Goal: Information Seeking & Learning: Find specific page/section

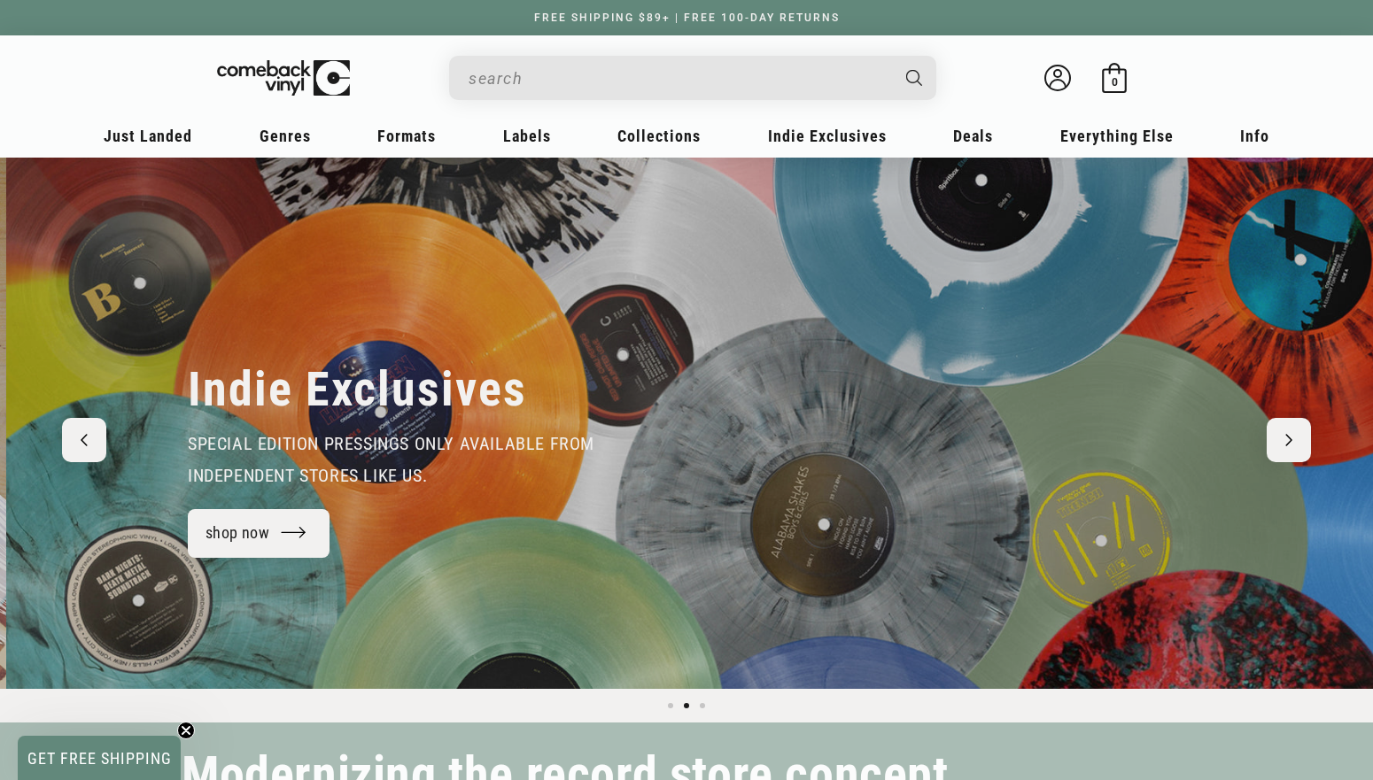
scroll to position [0, 1373]
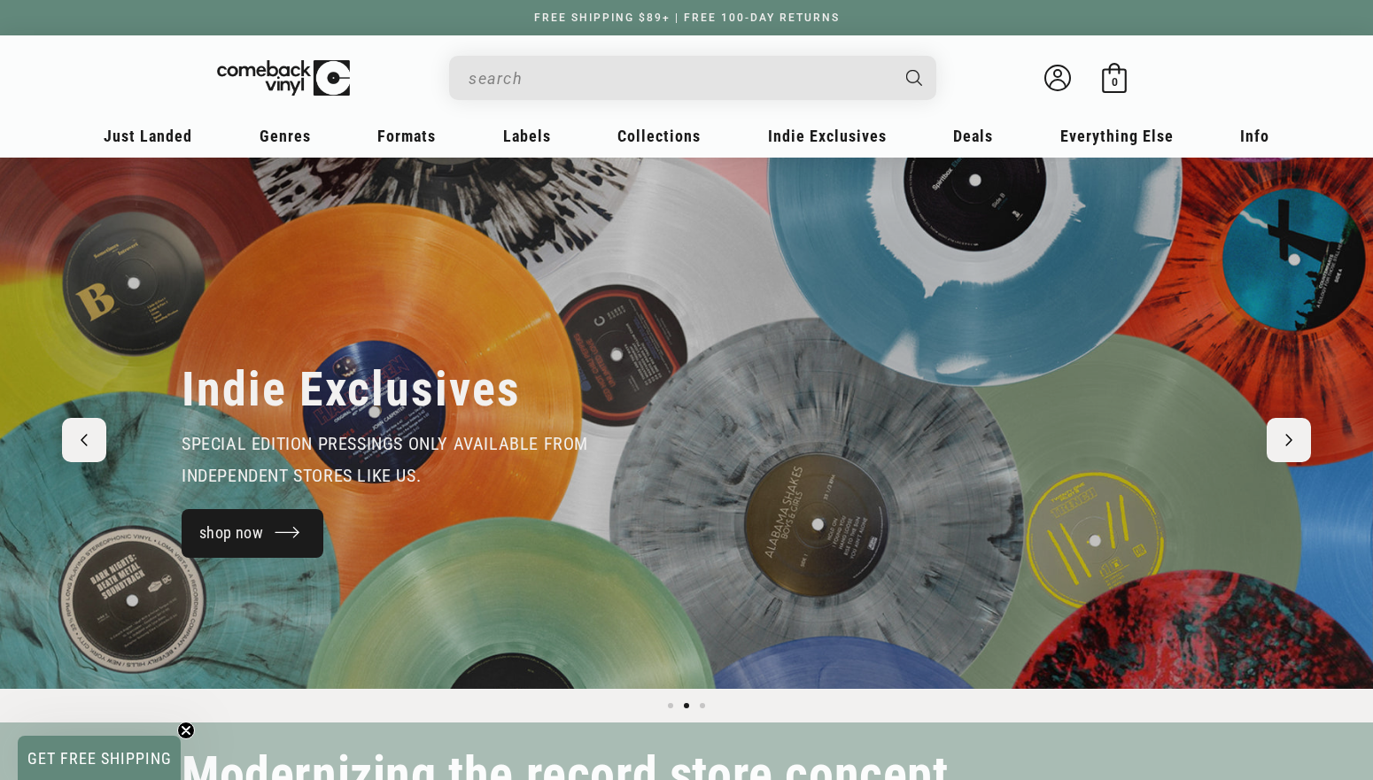
click at [275, 524] on link "shop now" at bounding box center [253, 533] width 142 height 49
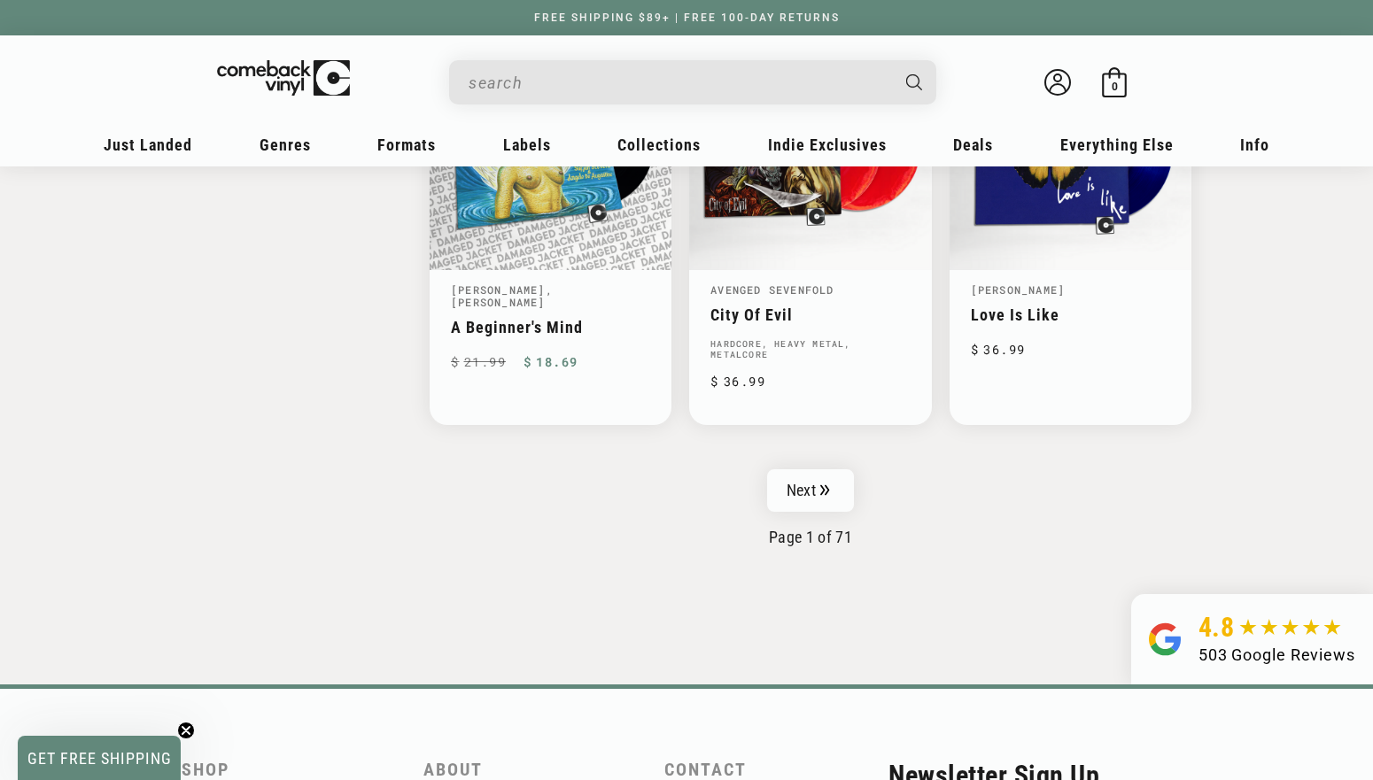
scroll to position [2898, 0]
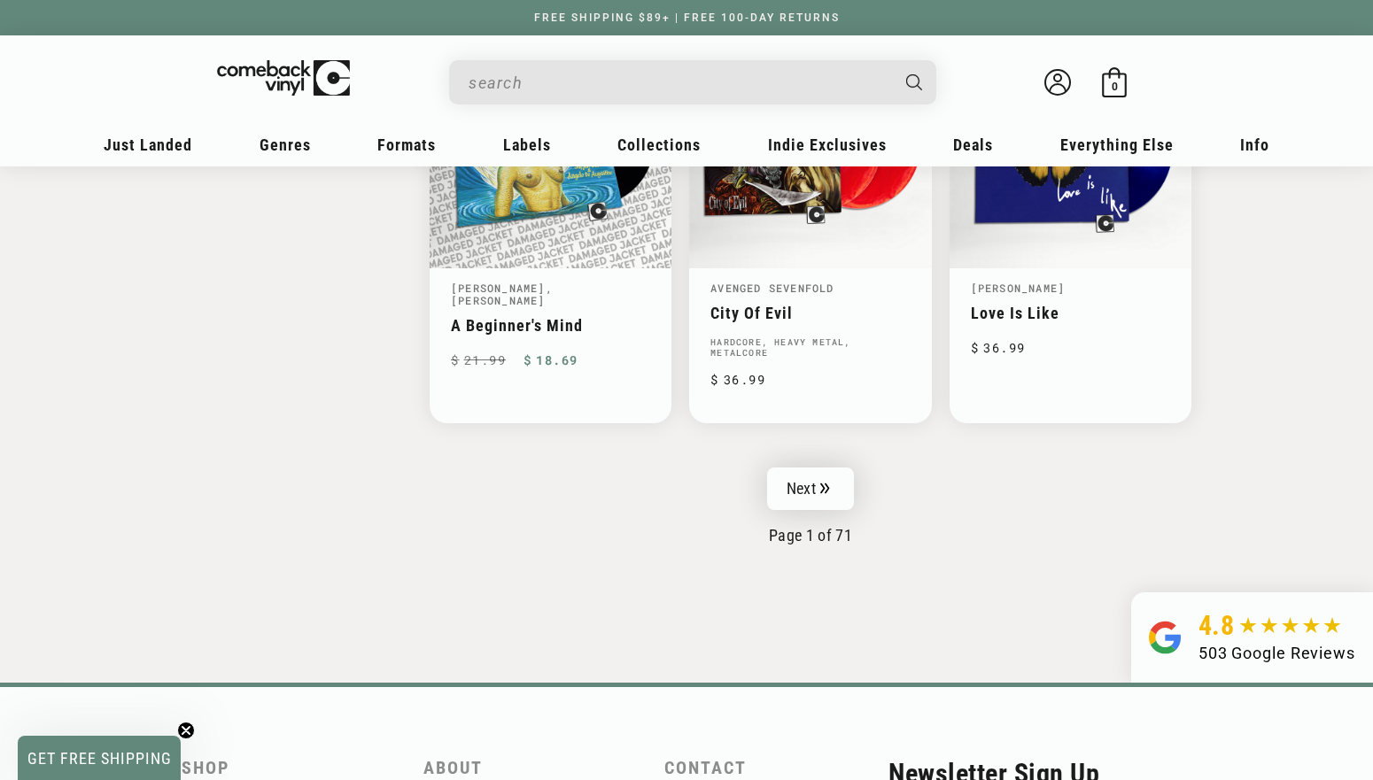
click at [833, 472] on link "Next" at bounding box center [810, 489] width 87 height 43
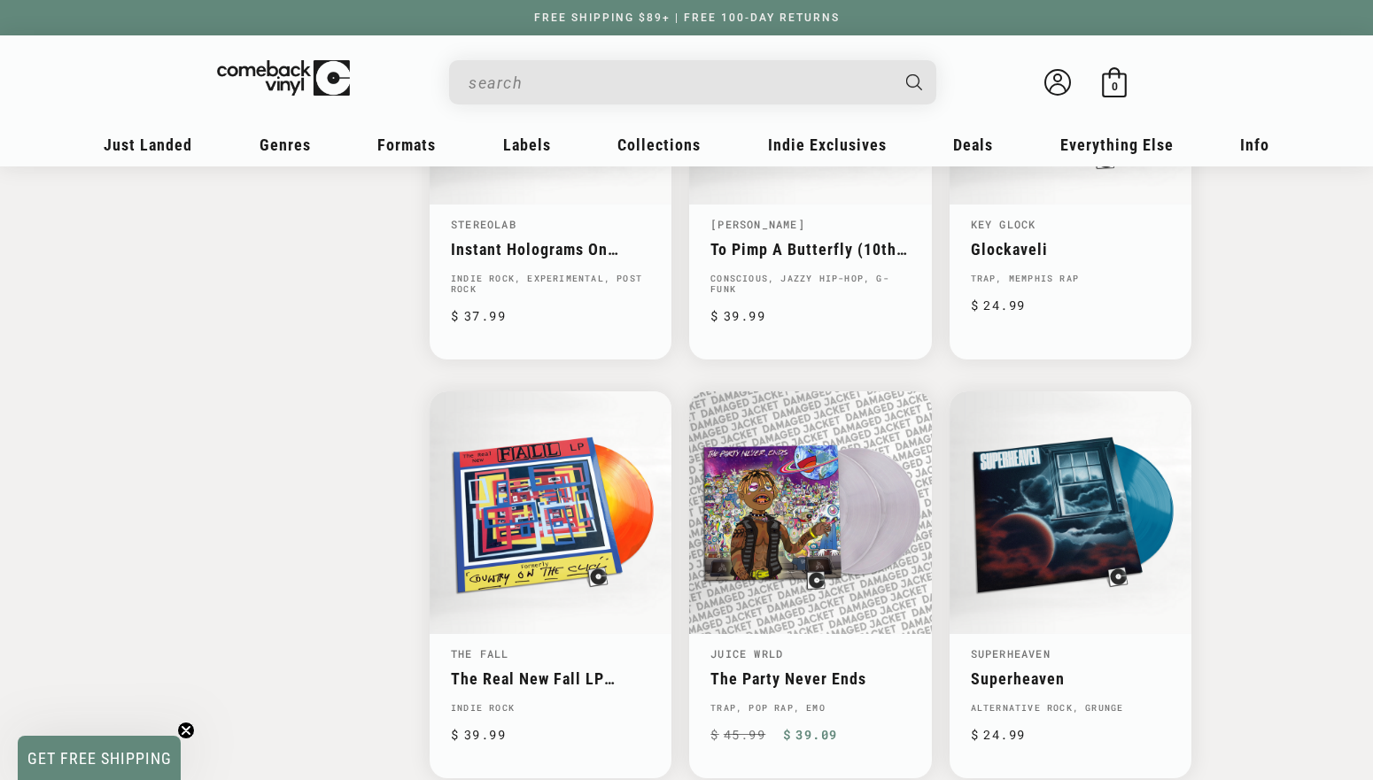
scroll to position [2553, 0]
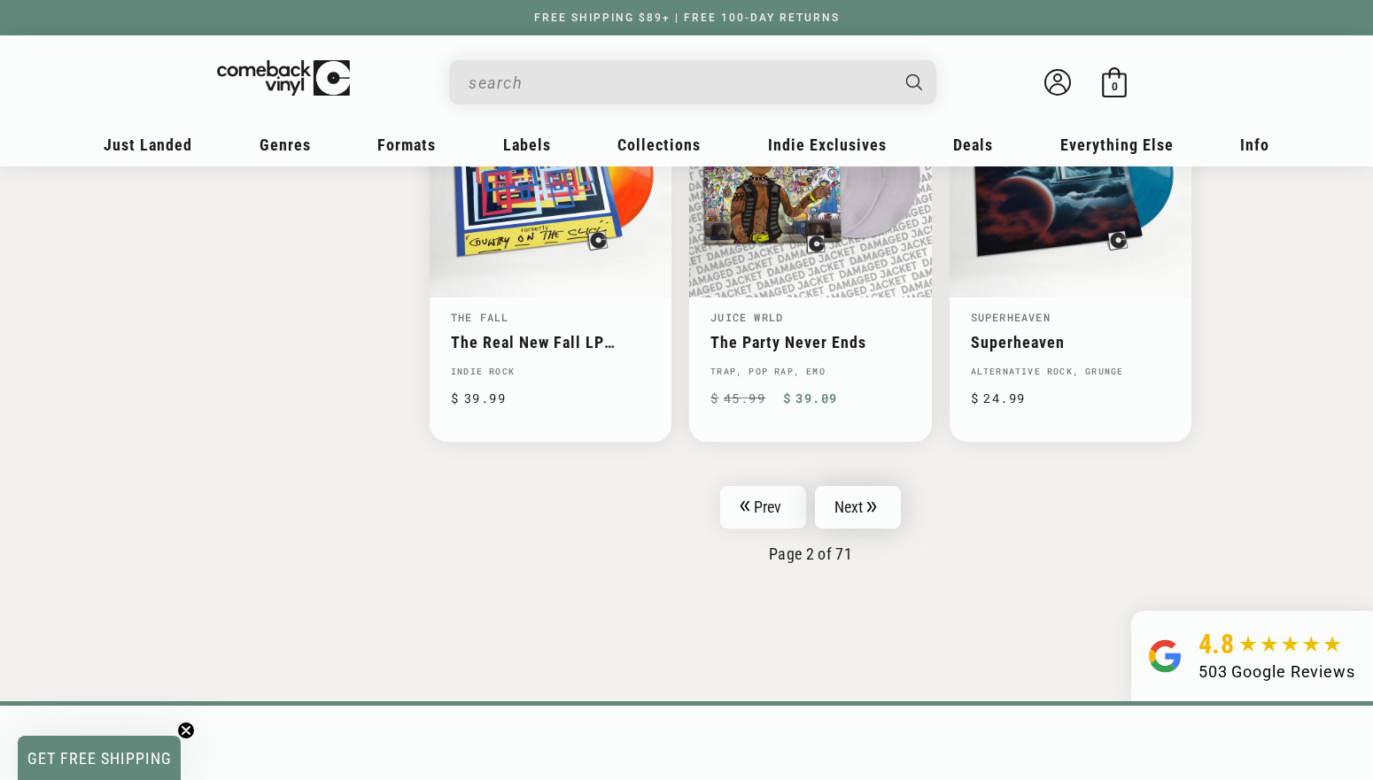
click at [875, 488] on link "Next" at bounding box center [858, 507] width 87 height 43
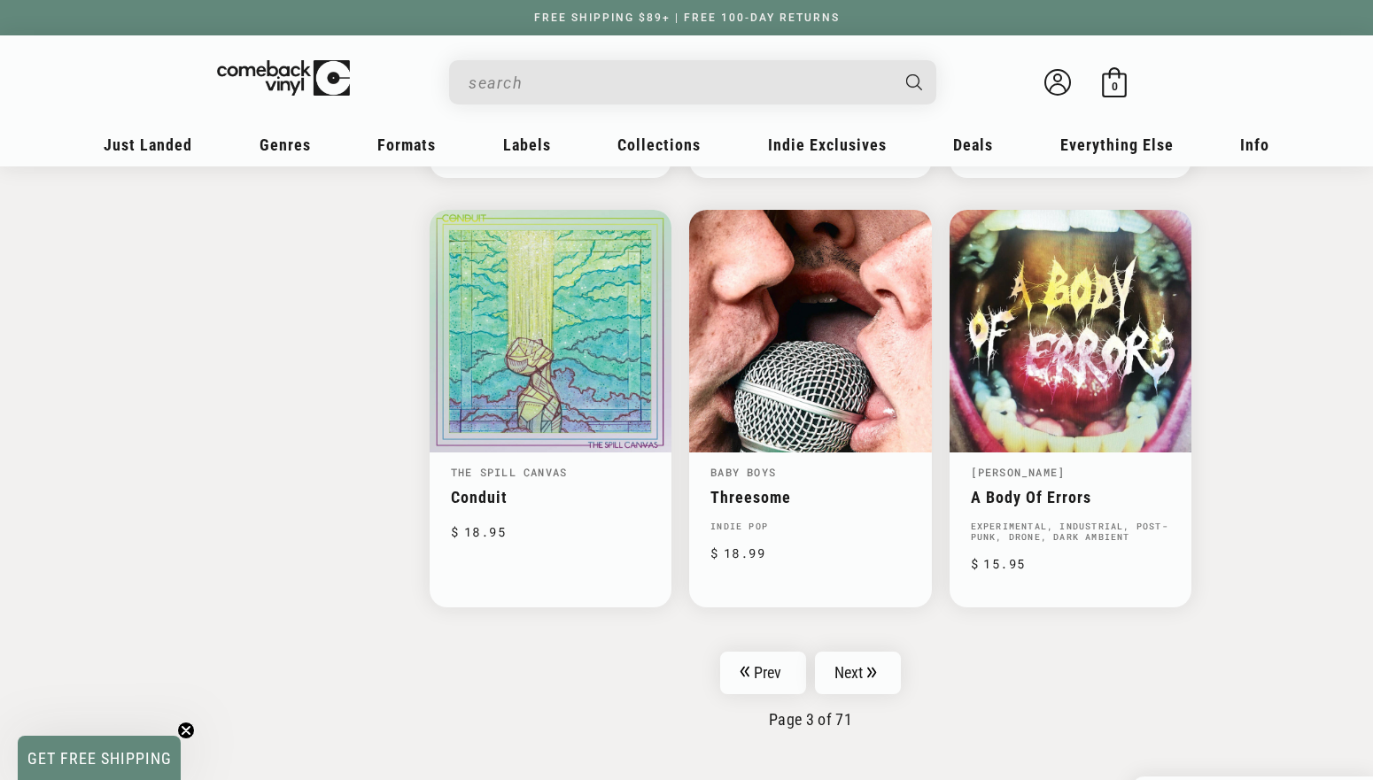
scroll to position [2675, 0]
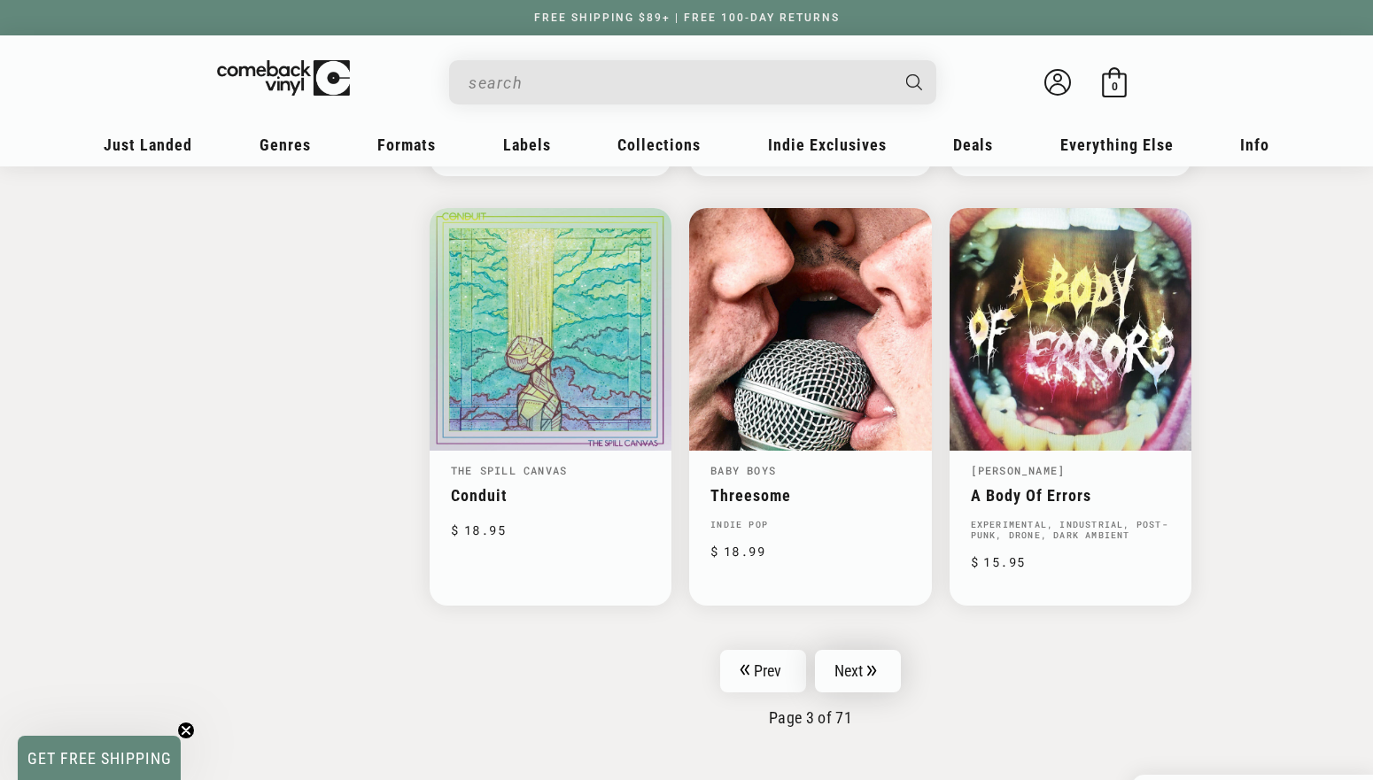
click at [849, 657] on link "Next" at bounding box center [858, 671] width 87 height 43
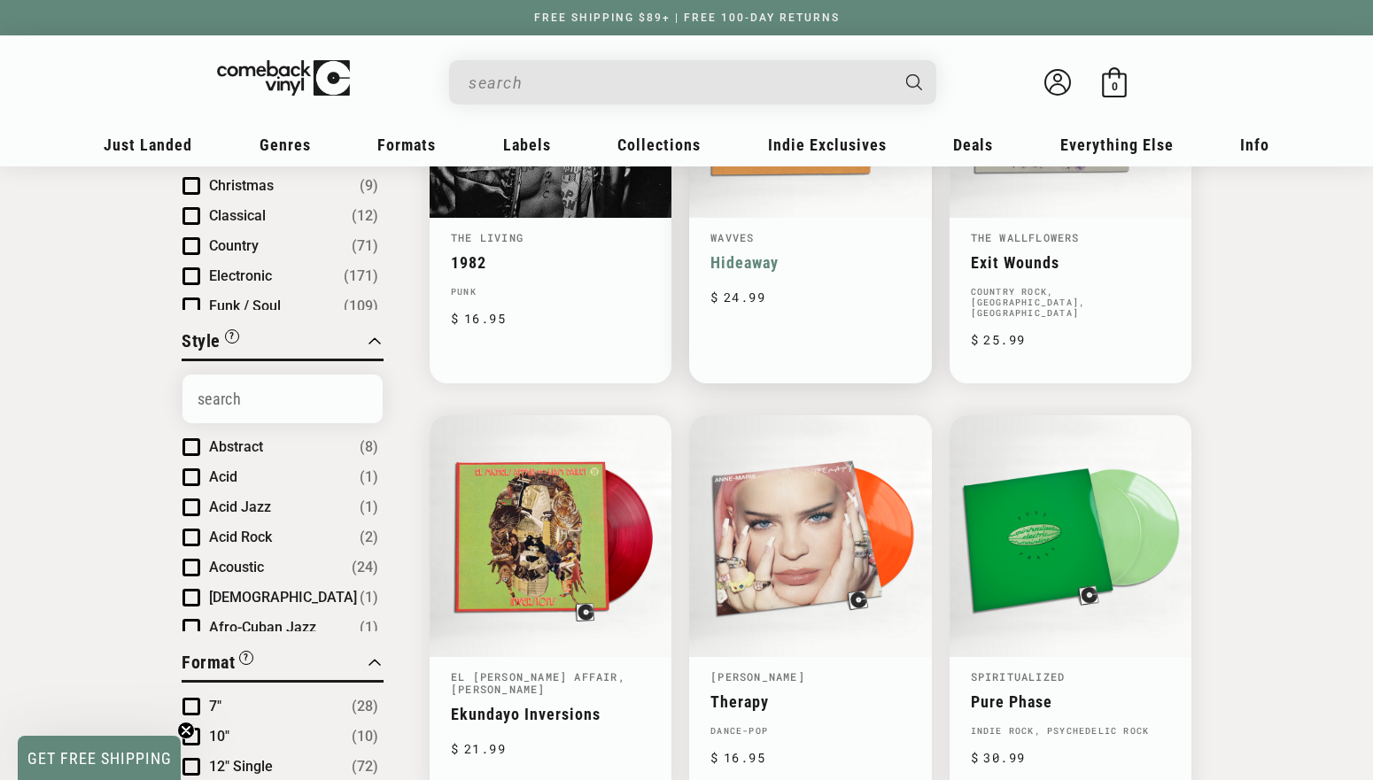
scroll to position [412, 0]
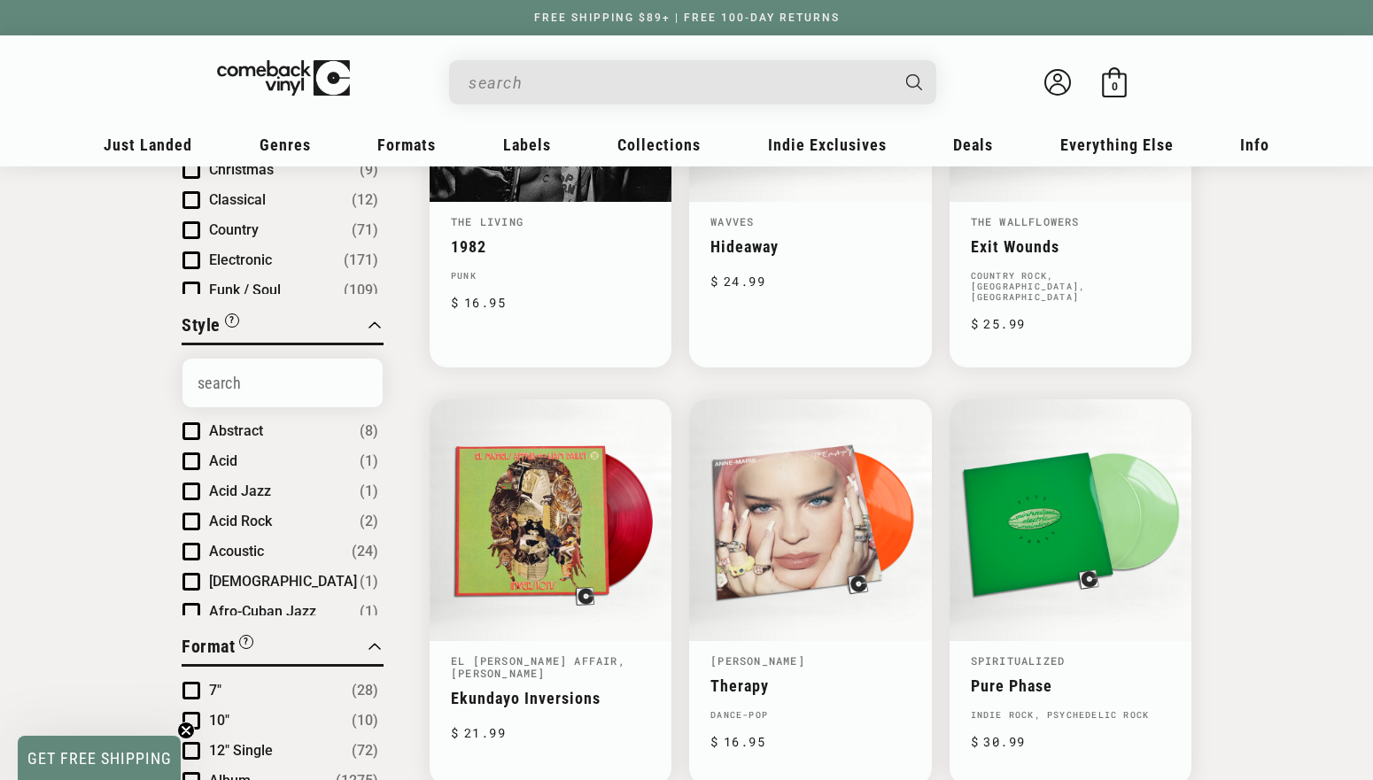
click at [744, 94] on input "When autocomplete results are available use up and down arrows to review and en…" at bounding box center [679, 83] width 420 height 36
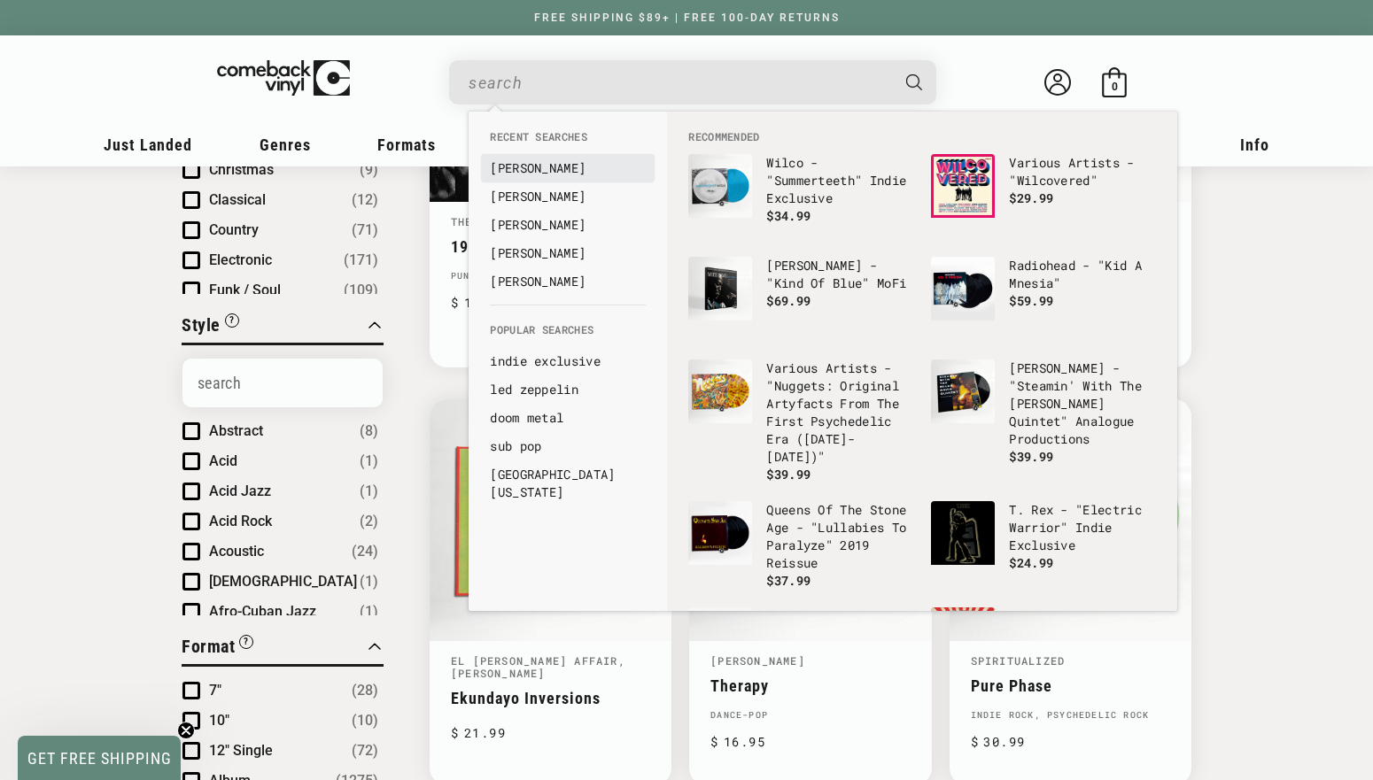
click at [512, 159] on link "[PERSON_NAME]" at bounding box center [568, 168] width 156 height 18
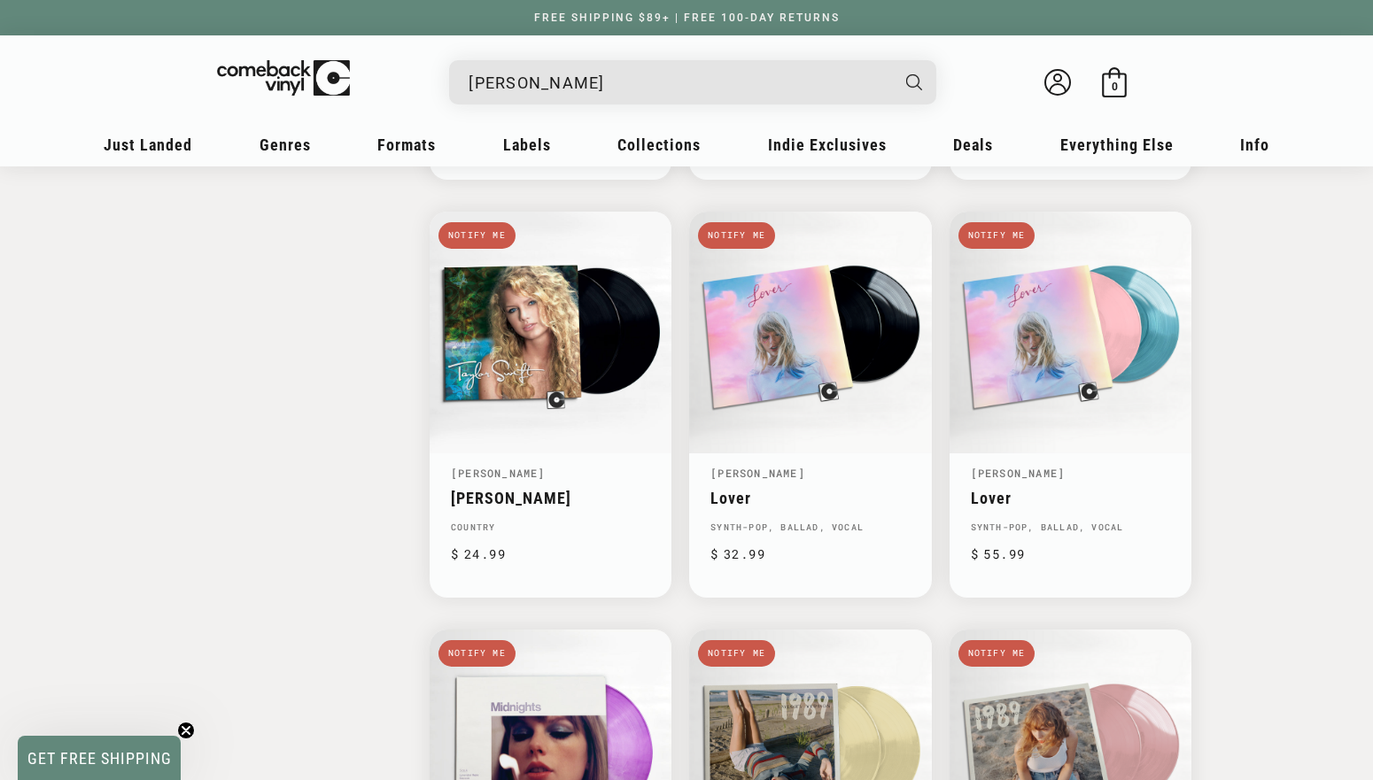
scroll to position [2348, 0]
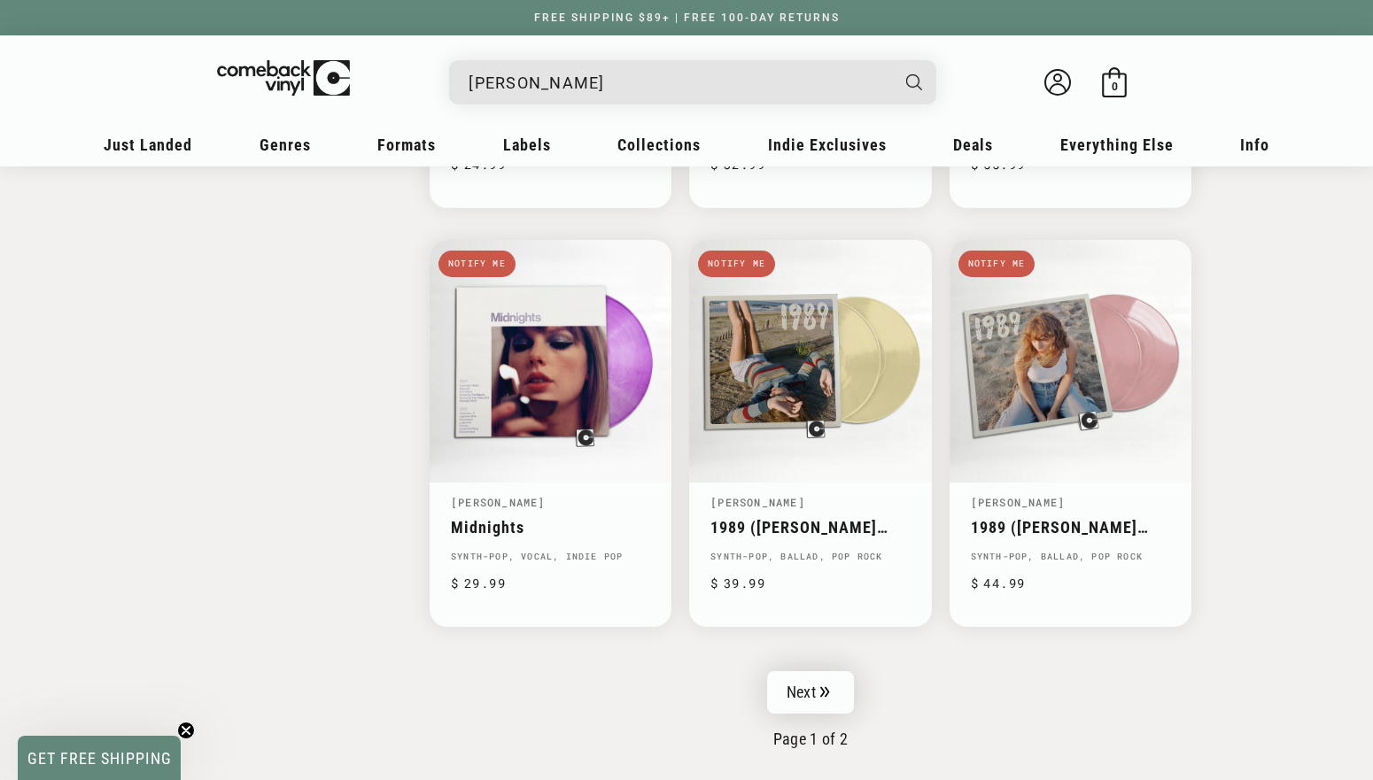
click at [818, 685] on link "Next" at bounding box center [810, 692] width 87 height 43
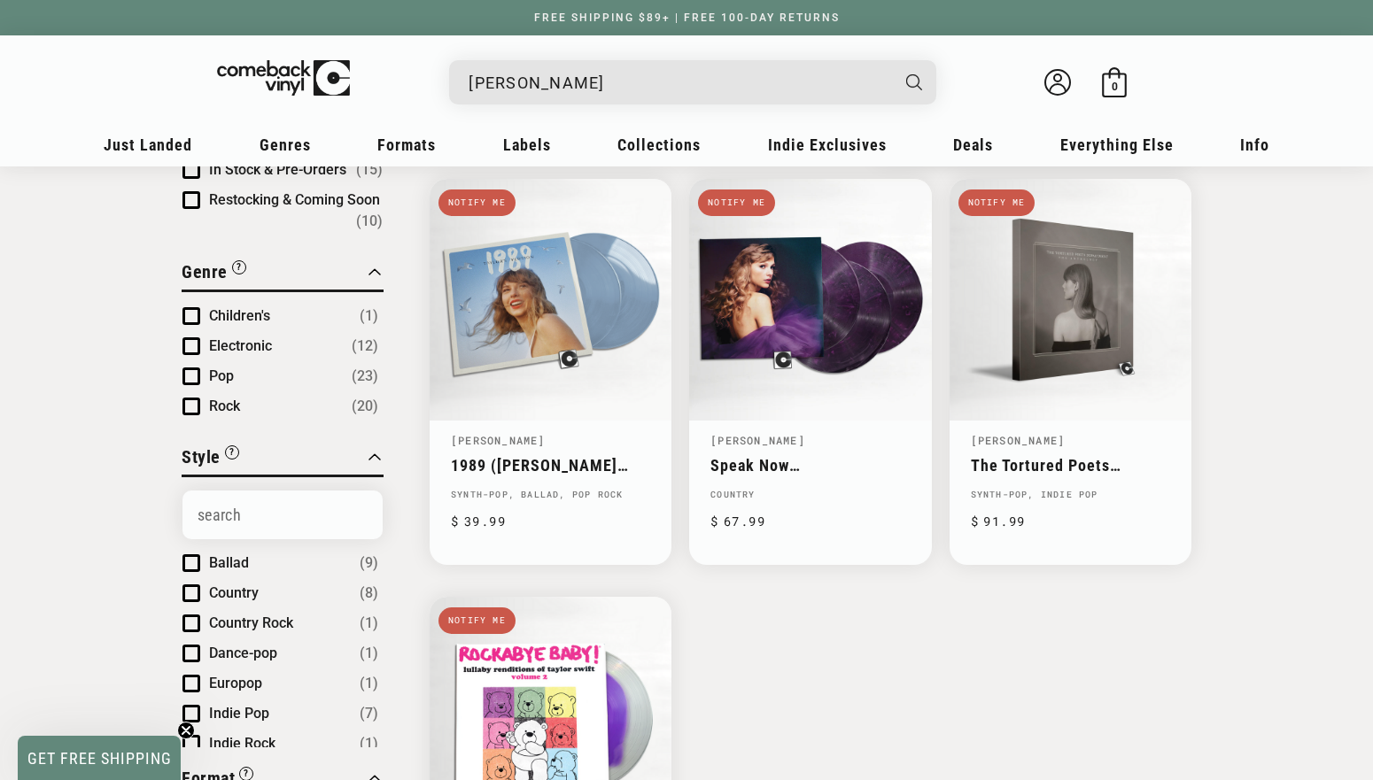
scroll to position [196, 0]
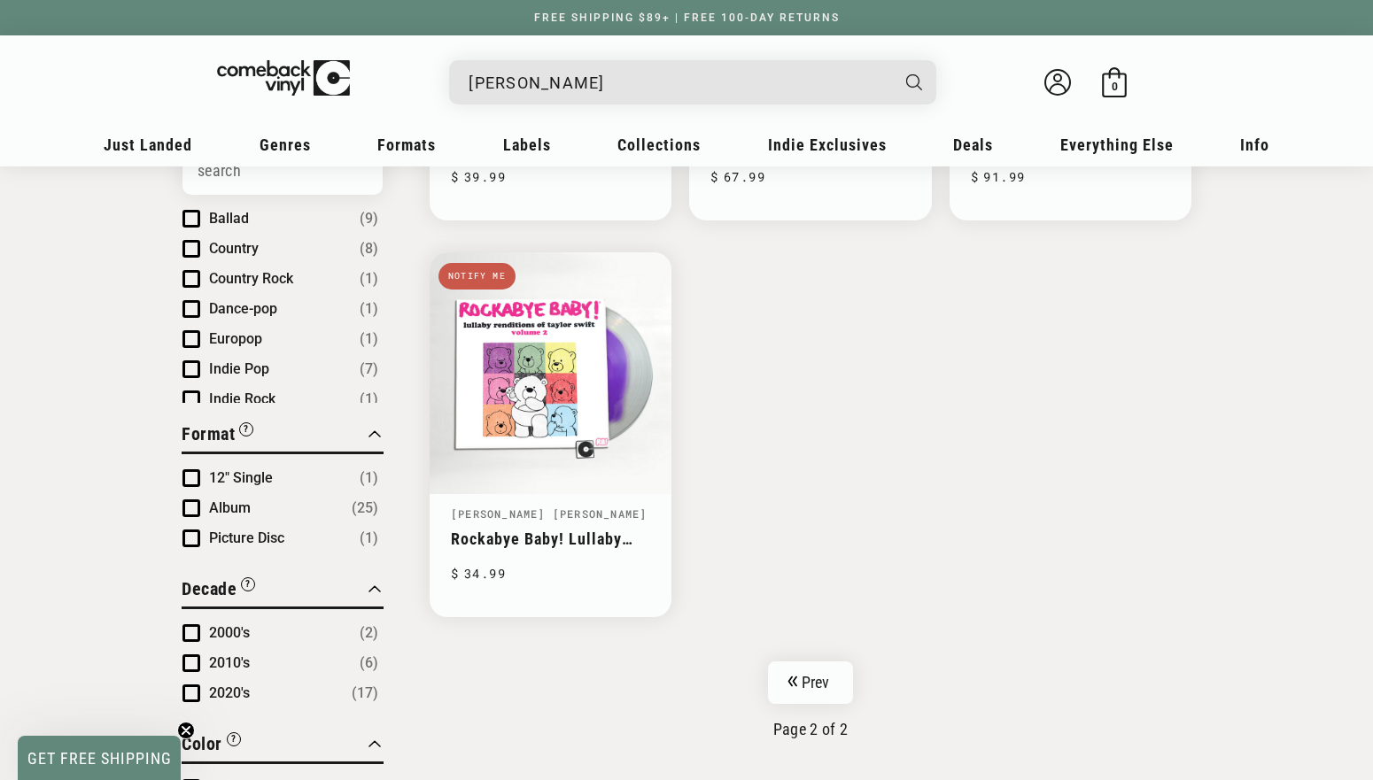
click at [818, 685] on link "Prev" at bounding box center [811, 683] width 86 height 43
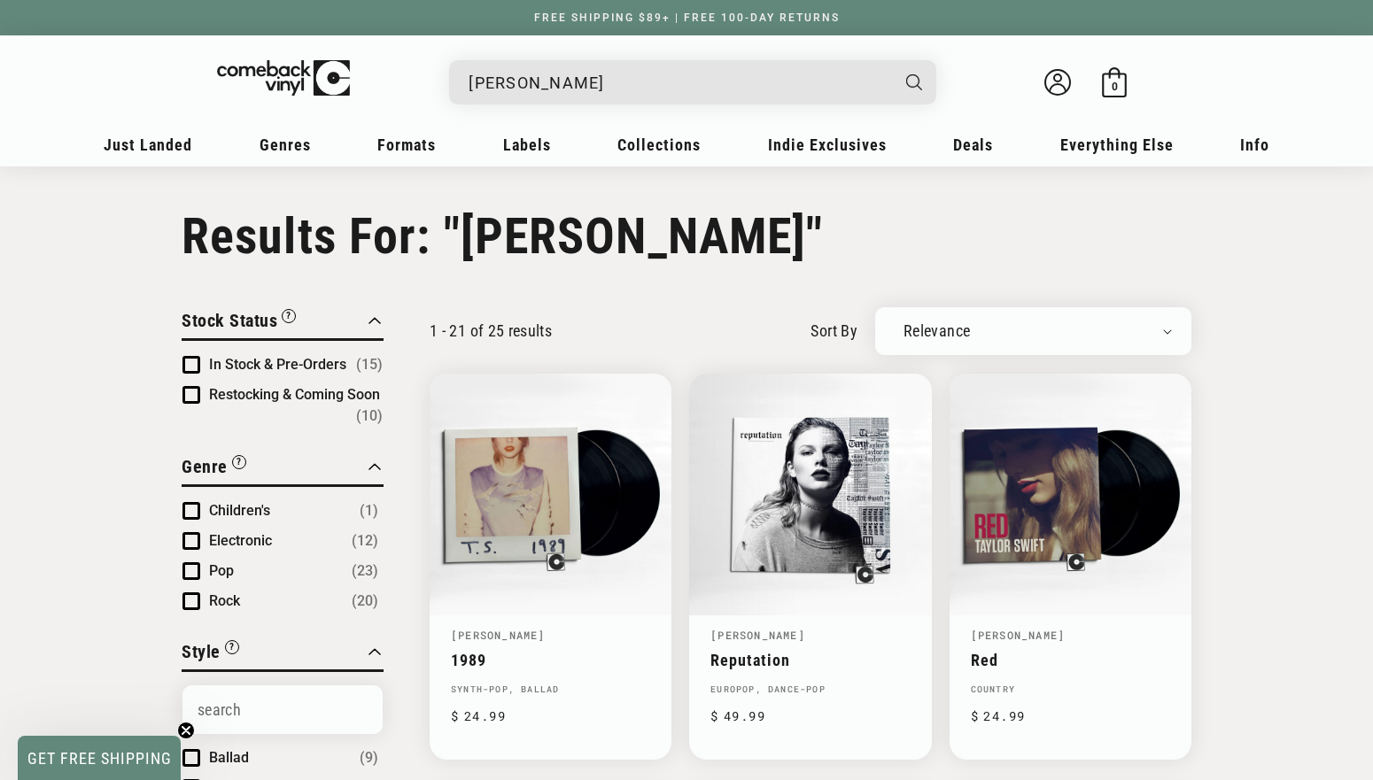
click at [571, 80] on input "[PERSON_NAME]" at bounding box center [679, 83] width 420 height 36
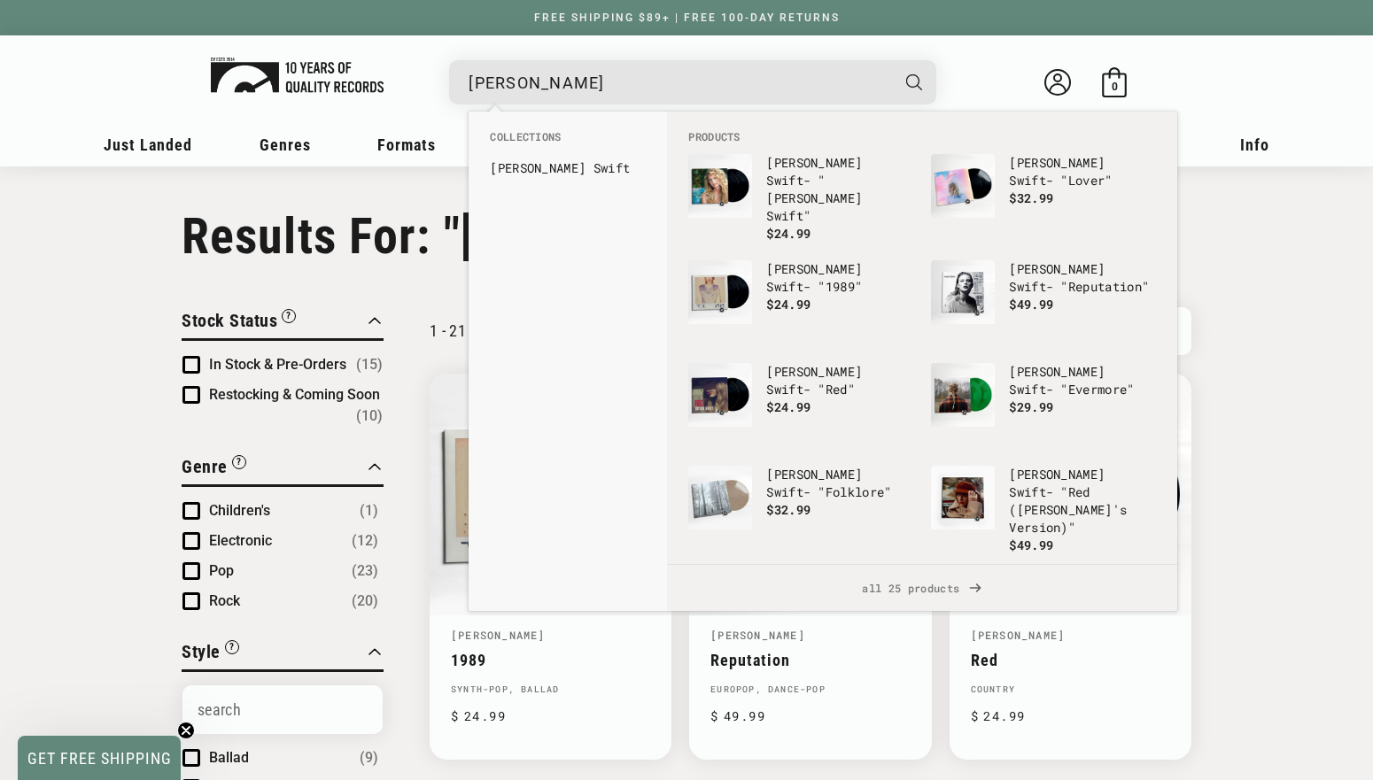
drag, startPoint x: 571, startPoint y: 80, endPoint x: 359, endPoint y: 77, distance: 212.6
click at [359, 77] on div "[PERSON_NAME] [PERSON_NAME] - "Folklore" Regular price $ 19.99 Regular price $ …" at bounding box center [686, 86] width 1098 height 66
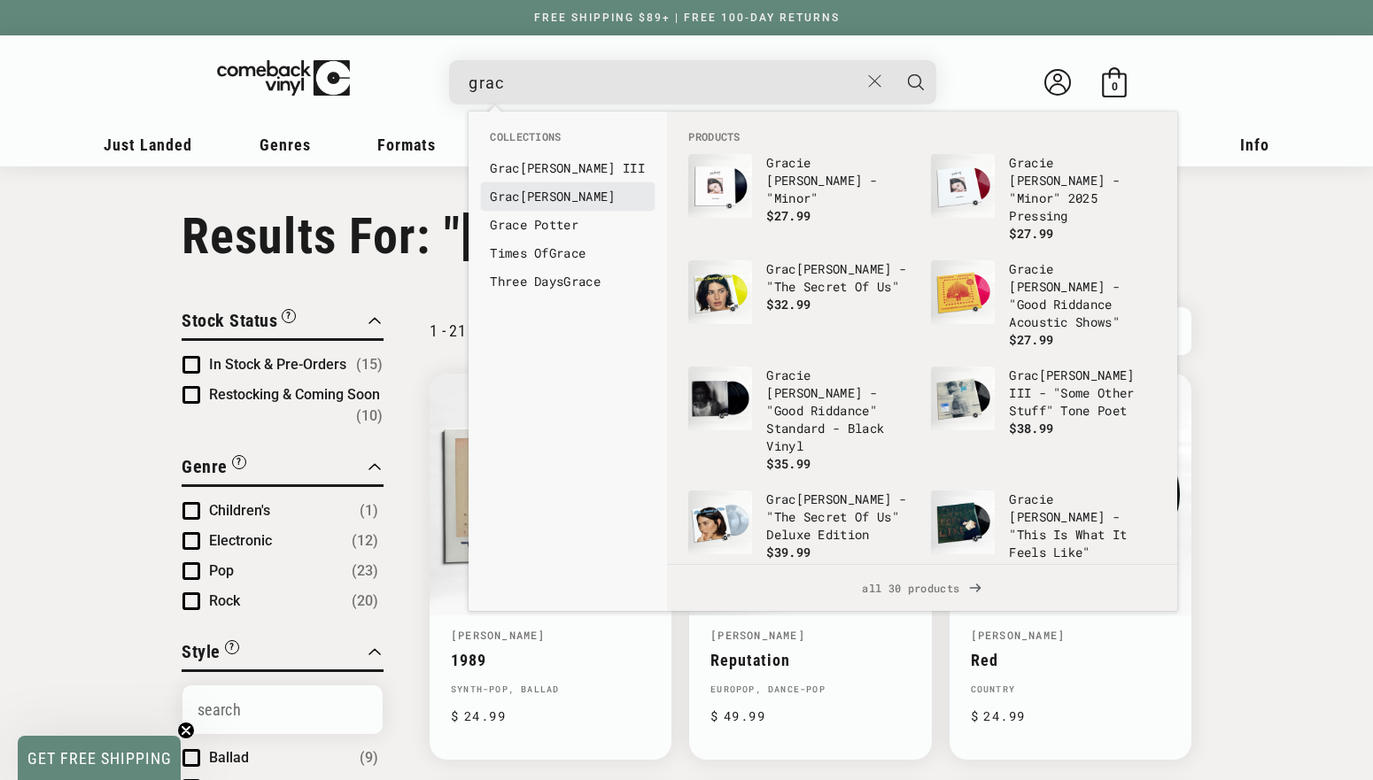
type input "grac"
click at [587, 205] on link "Grac ie [PERSON_NAME]" at bounding box center [568, 197] width 156 height 18
